Goal: Communication & Community: Answer question/provide support

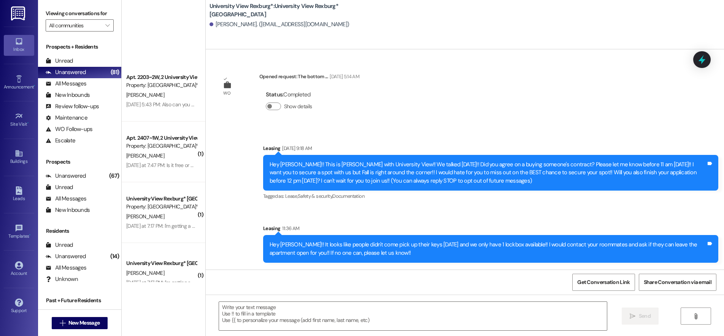
scroll to position [228, 0]
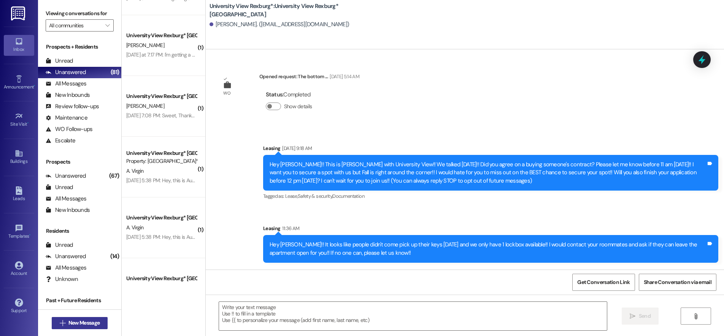
click at [86, 325] on span "New Message" at bounding box center [83, 323] width 31 height 8
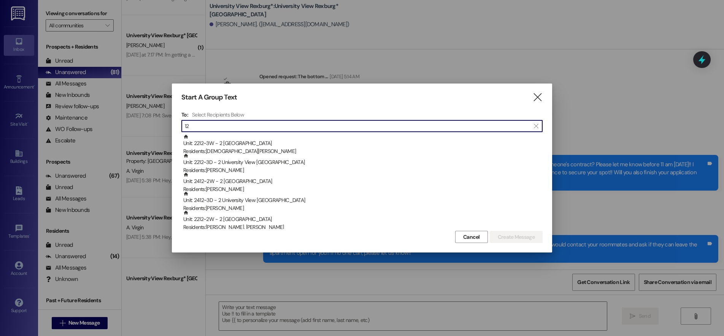
type input "1"
type input "v"
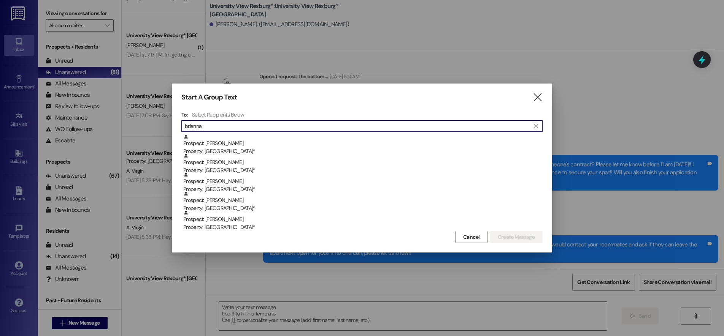
type input "brianna"
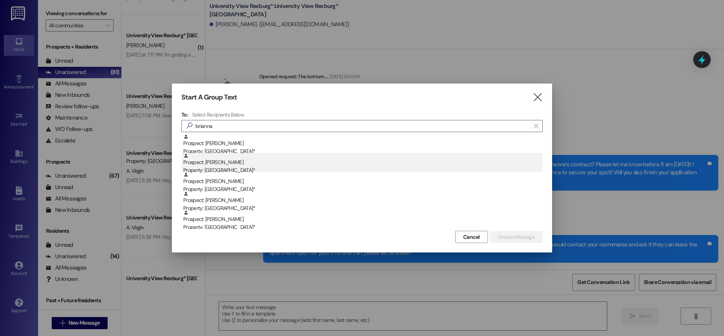
click at [366, 168] on div "Property: [GEOGRAPHIC_DATA]*" at bounding box center [362, 170] width 359 height 8
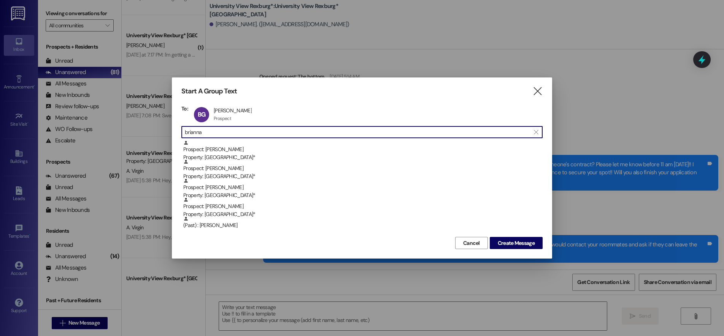
click at [310, 130] on input "brianna" at bounding box center [357, 132] width 345 height 11
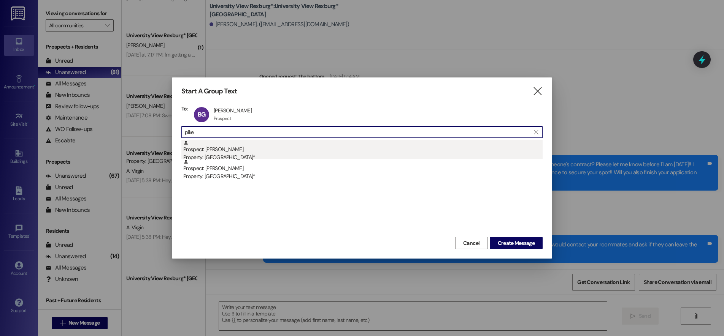
type input "pike"
click at [310, 149] on div "Prospect: [PERSON_NAME] Property: [GEOGRAPHIC_DATA]*" at bounding box center [362, 151] width 359 height 22
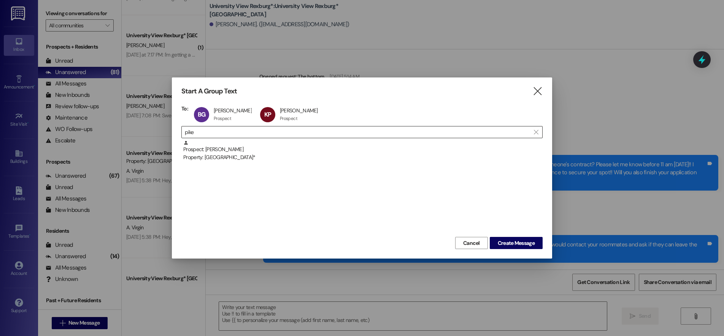
click at [274, 132] on input "pike" at bounding box center [357, 132] width 345 height 11
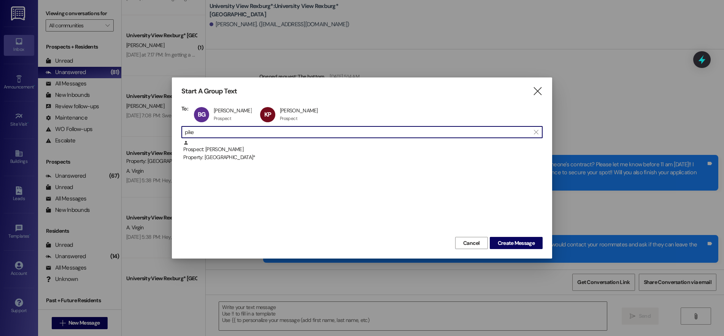
click at [274, 132] on input "pike" at bounding box center [357, 132] width 345 height 11
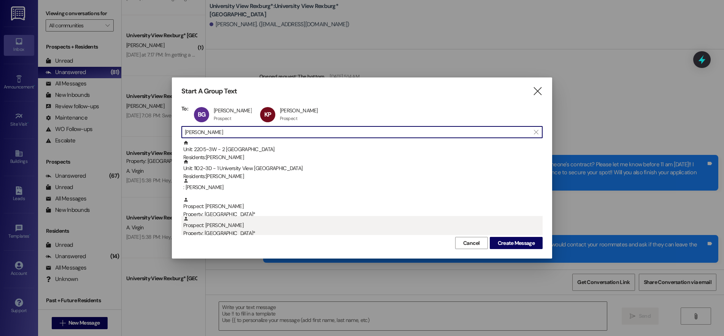
type input "[PERSON_NAME]"
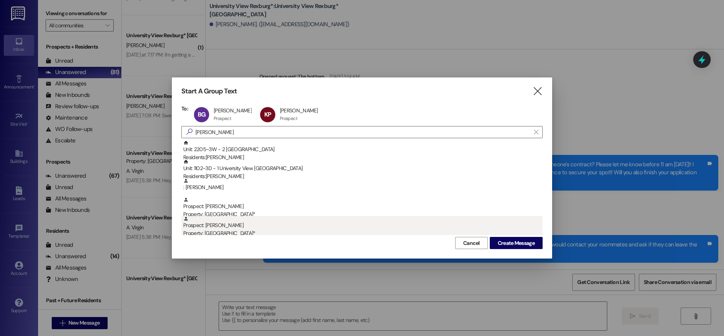
click at [258, 234] on div "Property: [GEOGRAPHIC_DATA]*" at bounding box center [362, 234] width 359 height 8
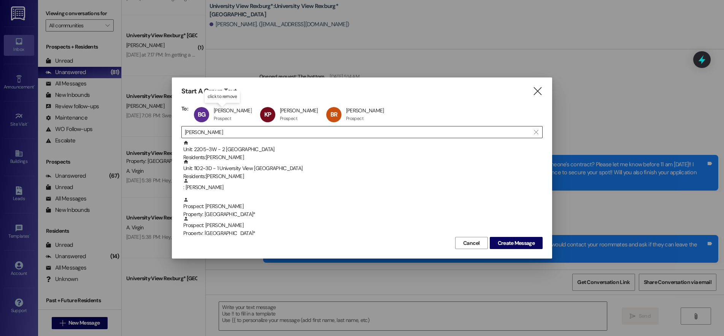
click at [236, 133] on input "[PERSON_NAME]" at bounding box center [357, 132] width 345 height 11
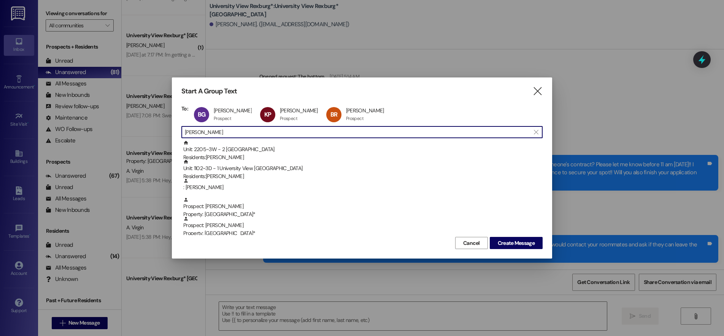
click at [236, 133] on input "[PERSON_NAME]" at bounding box center [357, 132] width 345 height 11
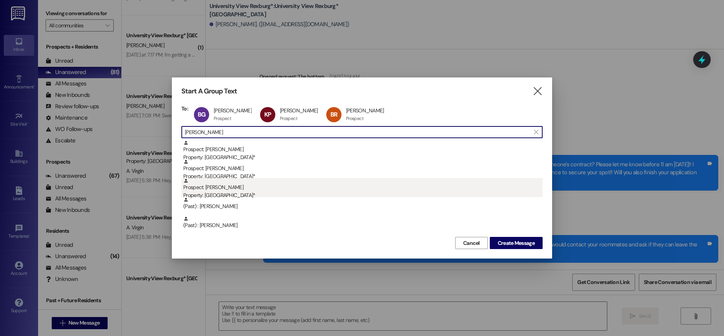
type input "[PERSON_NAME]"
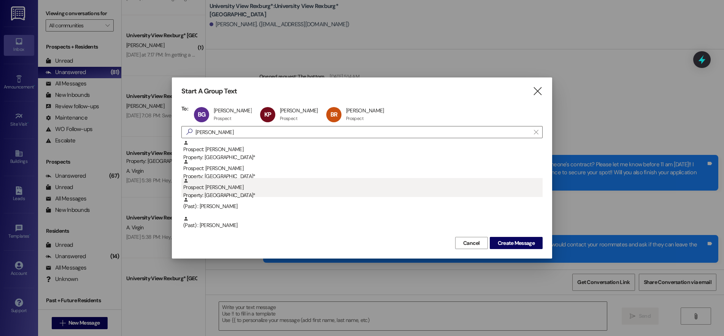
click at [261, 195] on div "Property: [GEOGRAPHIC_DATA]*" at bounding box center [362, 196] width 359 height 8
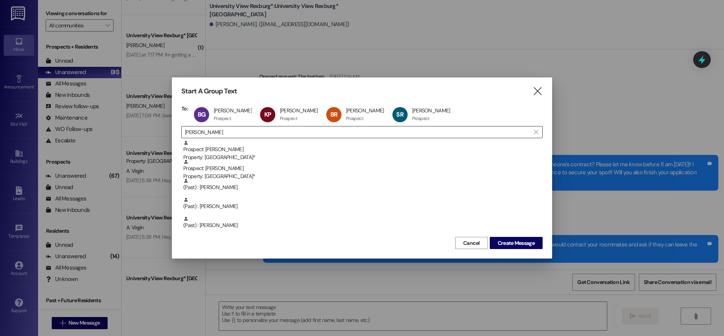
click at [224, 132] on input "[PERSON_NAME]" at bounding box center [357, 132] width 345 height 11
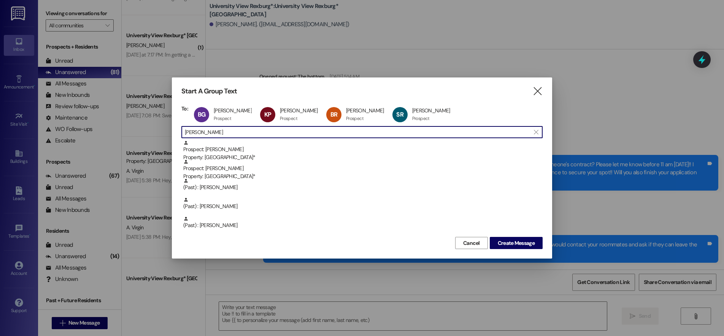
click at [224, 132] on input "[PERSON_NAME]" at bounding box center [357, 132] width 345 height 11
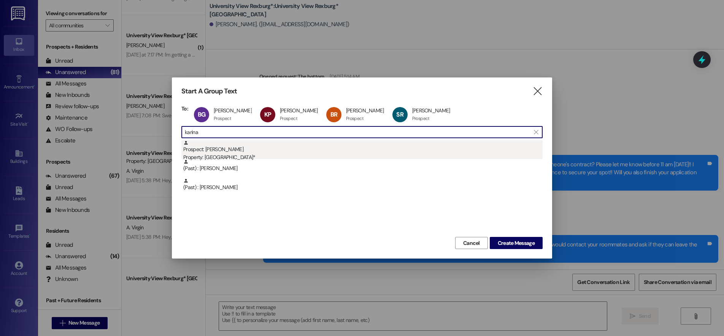
type input "karina"
click at [234, 151] on div "Prospect: [PERSON_NAME] Property: University View Rexburg*" at bounding box center [362, 151] width 359 height 22
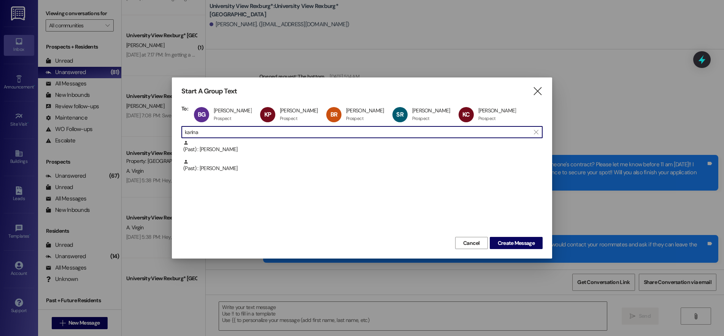
click at [220, 128] on input "karina" at bounding box center [357, 132] width 345 height 11
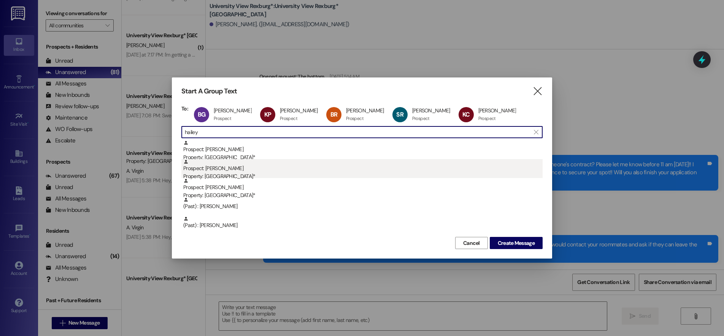
type input "hailey"
click at [258, 171] on div "Prospect: [PERSON_NAME] Property: [GEOGRAPHIC_DATA]*" at bounding box center [362, 170] width 359 height 22
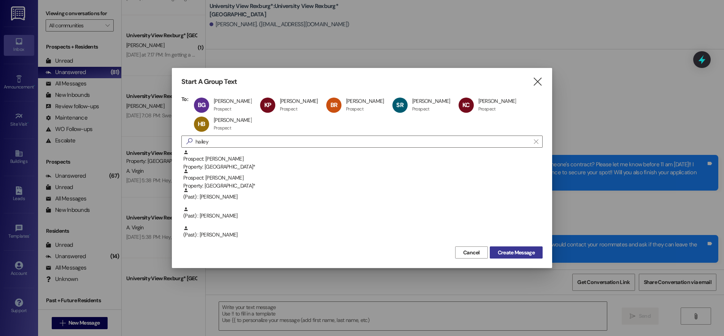
click at [515, 252] on span "Create Message" at bounding box center [515, 253] width 37 height 8
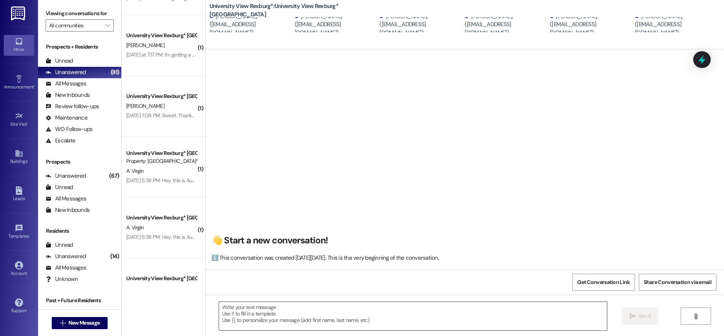
click at [304, 316] on textarea at bounding box center [413, 316] width 388 height 29
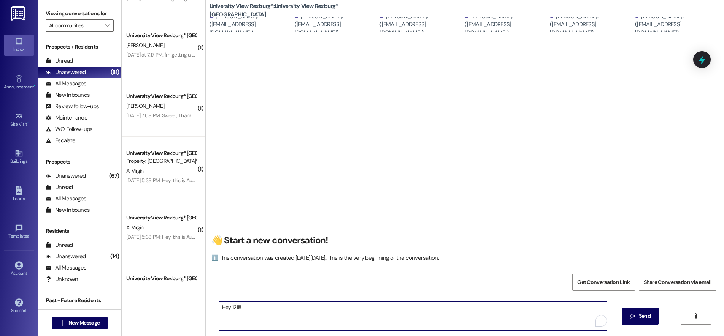
click at [287, 313] on textarea "Hey 1211!!" at bounding box center [413, 316] width 388 height 29
paste textarea "When you first walk into the main building, to your right will be a desk with 3…"
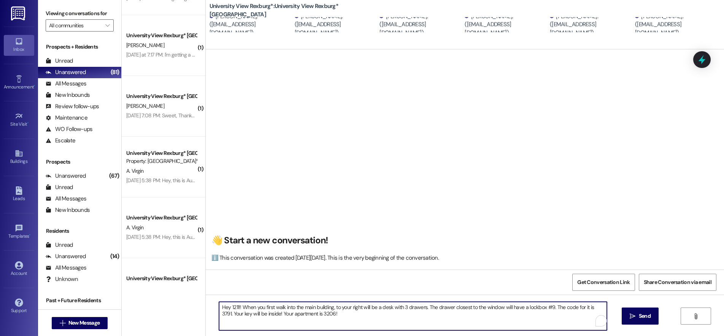
drag, startPoint x: 287, startPoint y: 314, endPoint x: 273, endPoint y: 299, distance: 20.2
click at [287, 313] on textarea "Hey 1211!!" at bounding box center [413, 316] width 388 height 29
click at [545, 307] on textarea "Hey 1211!! When you first walk into the main building, to your right will be a …" at bounding box center [413, 316] width 388 height 29
click at [595, 307] on textarea "Hey 1211!! When you first walk into the main building, to your right will be a …" at bounding box center [413, 316] width 388 height 29
drag, startPoint x: 318, startPoint y: 315, endPoint x: 289, endPoint y: 313, distance: 29.3
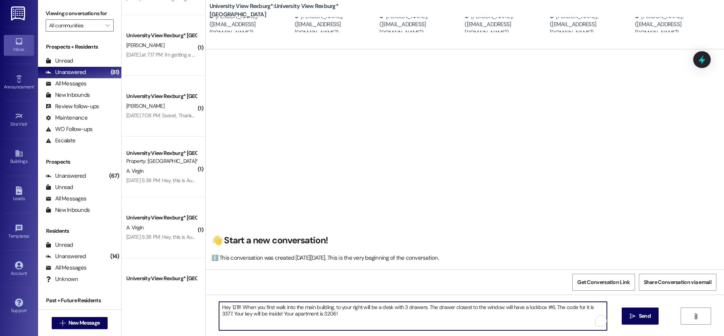
click at [289, 313] on textarea "Hey 1211!! When you first walk into the main building, to your right will be a …" at bounding box center [413, 316] width 388 height 29
drag, startPoint x: 322, startPoint y: 314, endPoint x: 268, endPoint y: 316, distance: 54.4
click at [268, 316] on textarea "Hey 1211!! When you first walk into the main building, to your right will be a …" at bounding box center [413, 316] width 388 height 29
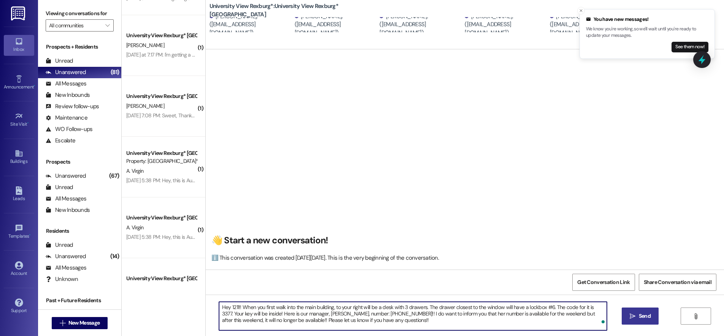
type textarea "Hey 1211!! When you first walk into the main building, to your right will be a …"
click at [641, 315] on span "Send" at bounding box center [644, 316] width 12 height 8
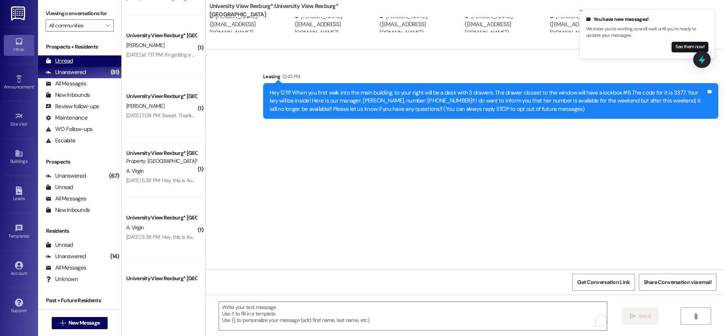
click at [85, 57] on div "Unread (0)" at bounding box center [79, 60] width 83 height 11
